Goal: Task Accomplishment & Management: Manage account settings

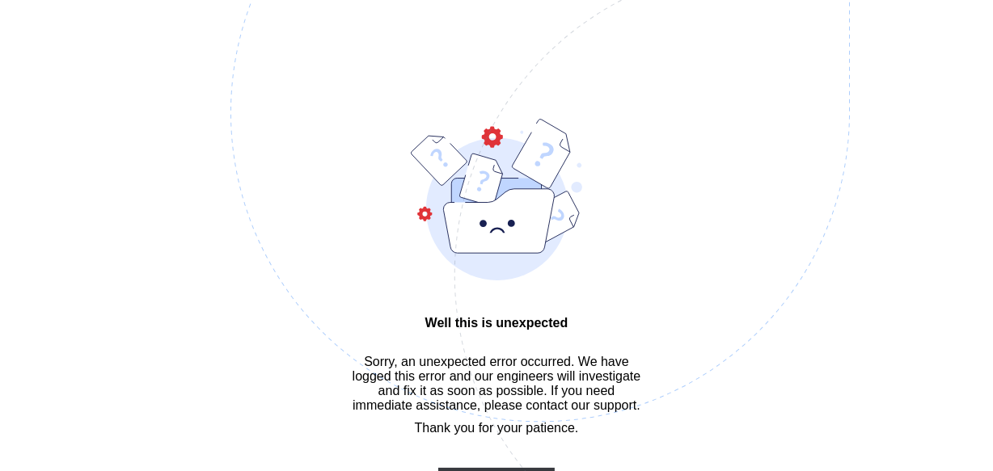
click at [523, 48] on img at bounding box center [651, 194] width 843 height 782
drag, startPoint x: 0, startPoint y: 0, endPoint x: 238, endPoint y: 264, distance: 354.9
click at [749, 247] on img at bounding box center [651, 194] width 843 height 782
click at [626, 112] on img at bounding box center [651, 194] width 843 height 782
